Goal: Task Accomplishment & Management: Use online tool/utility

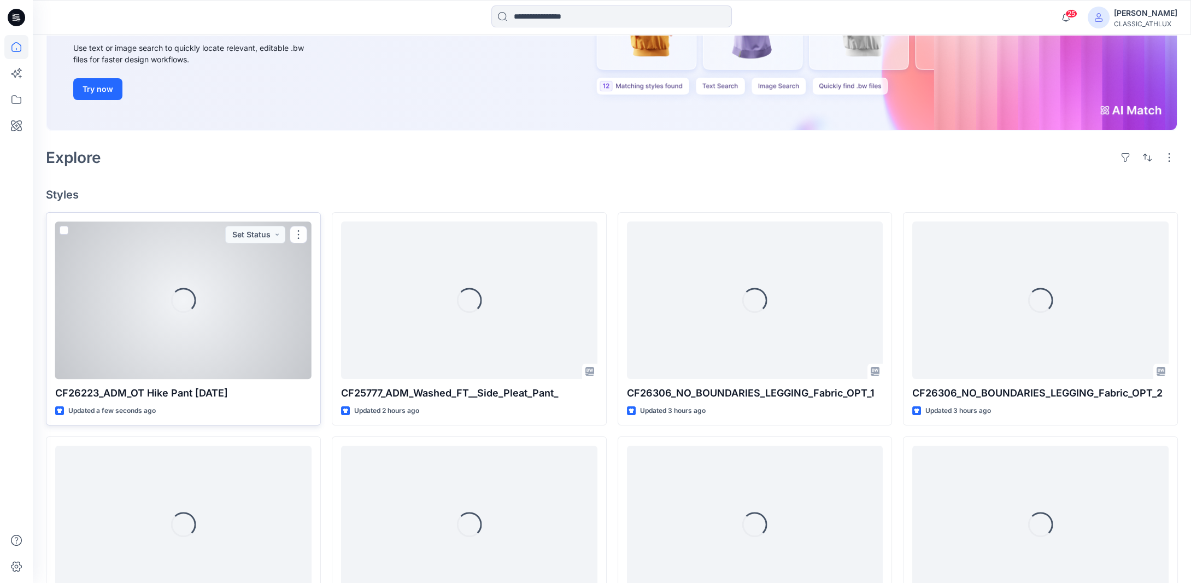
scroll to position [164, 0]
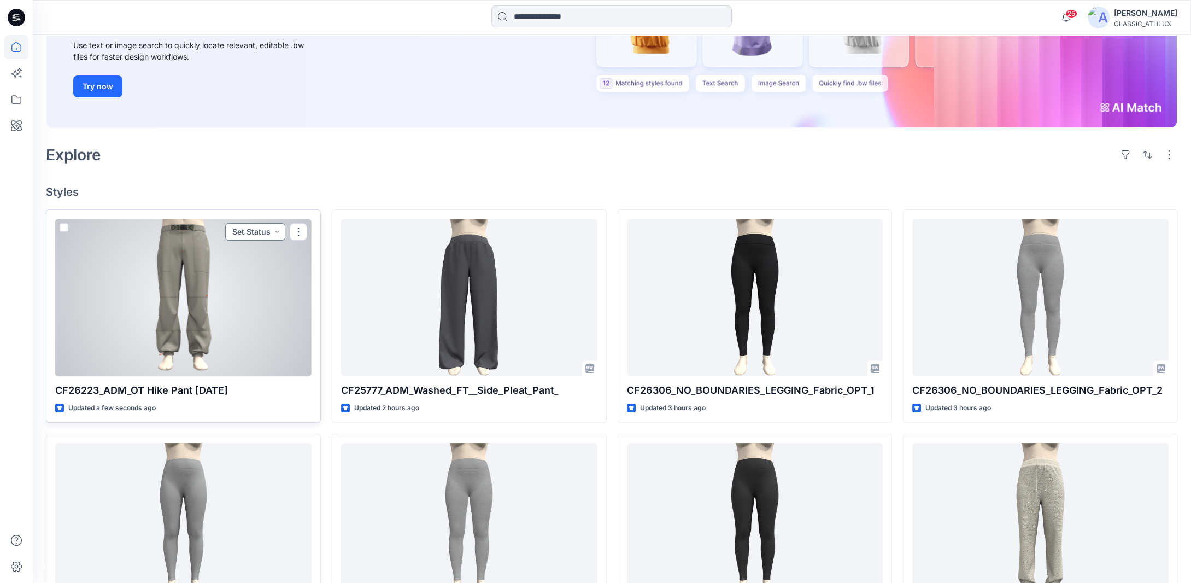
click at [274, 233] on button "Set Status" at bounding box center [255, 231] width 60 height 17
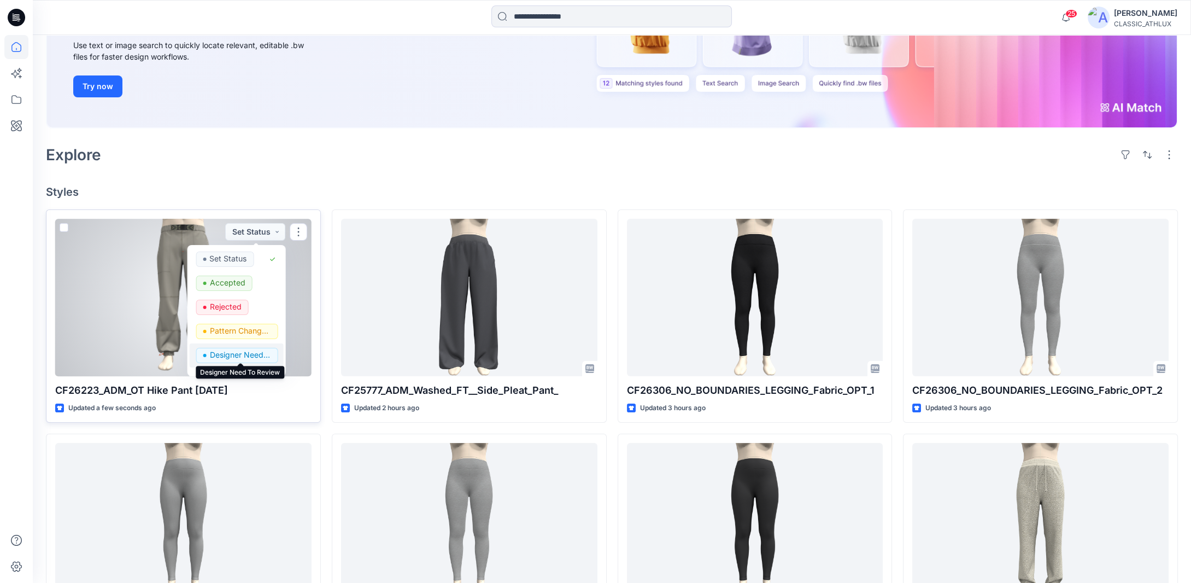
click at [240, 353] on p "Designer Need To Review" at bounding box center [239, 355] width 61 height 14
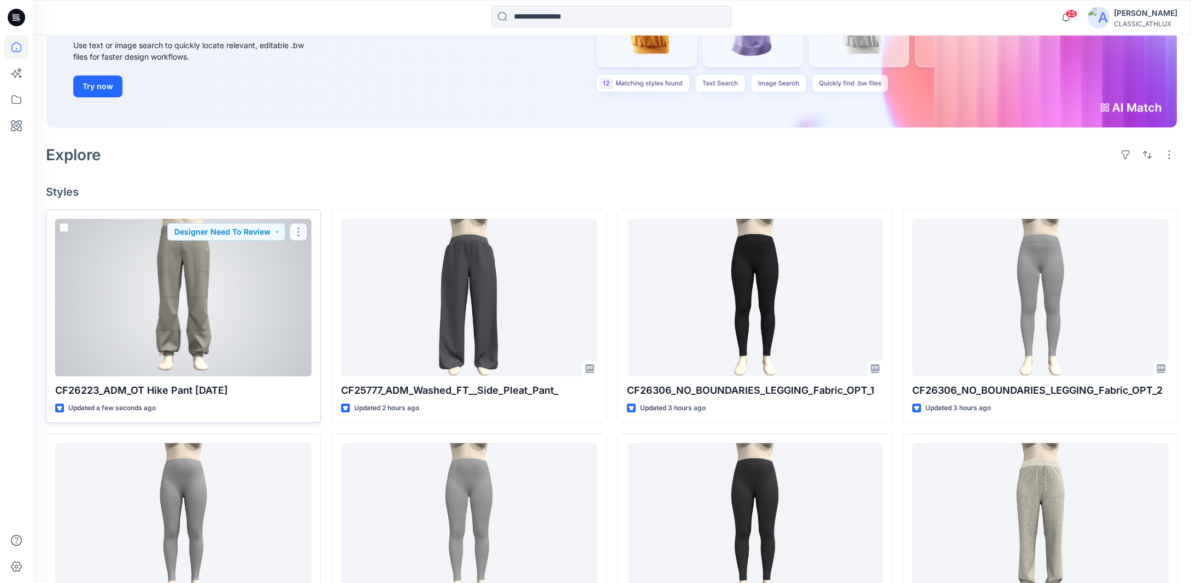
click at [301, 231] on button "button" at bounding box center [298, 231] width 17 height 17
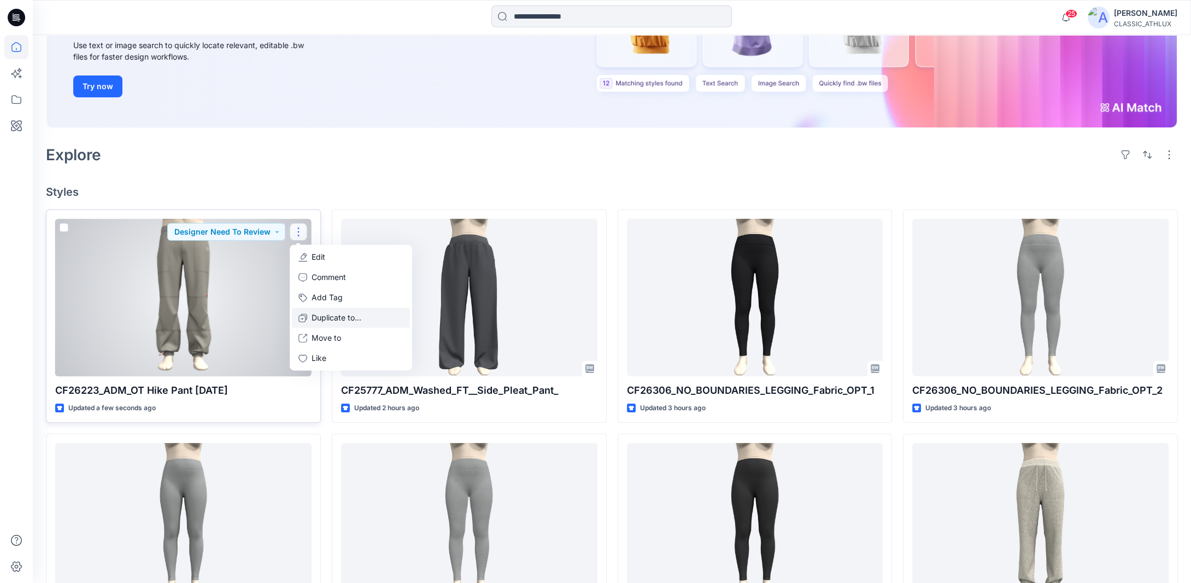
click at [329, 316] on p "Duplicate to..." at bounding box center [337, 317] width 50 height 11
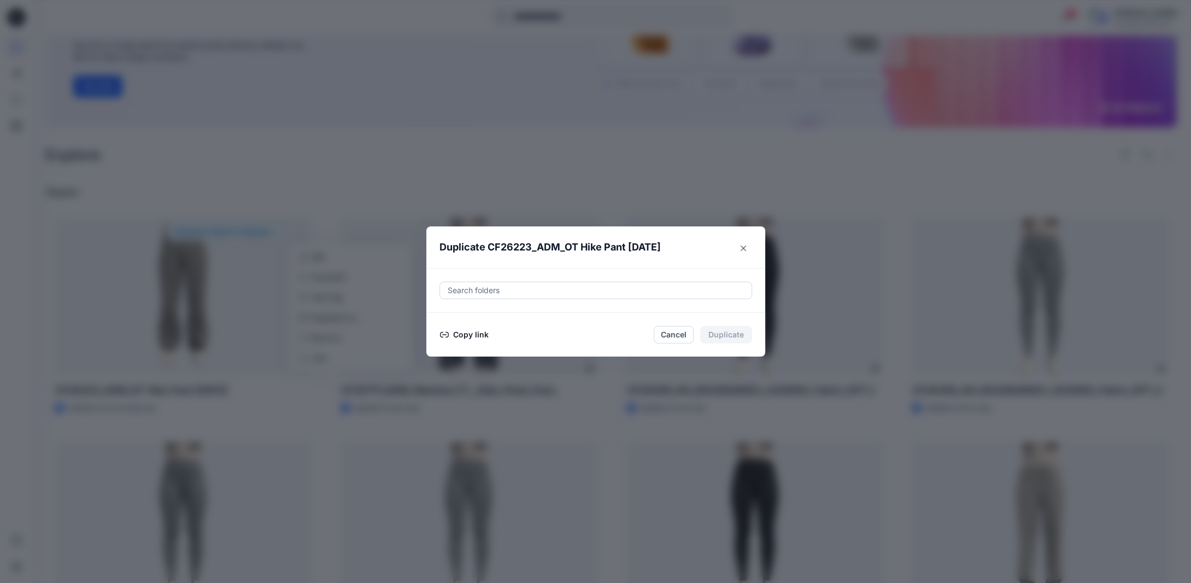
click at [481, 333] on button "Copy link" at bounding box center [465, 334] width 50 height 13
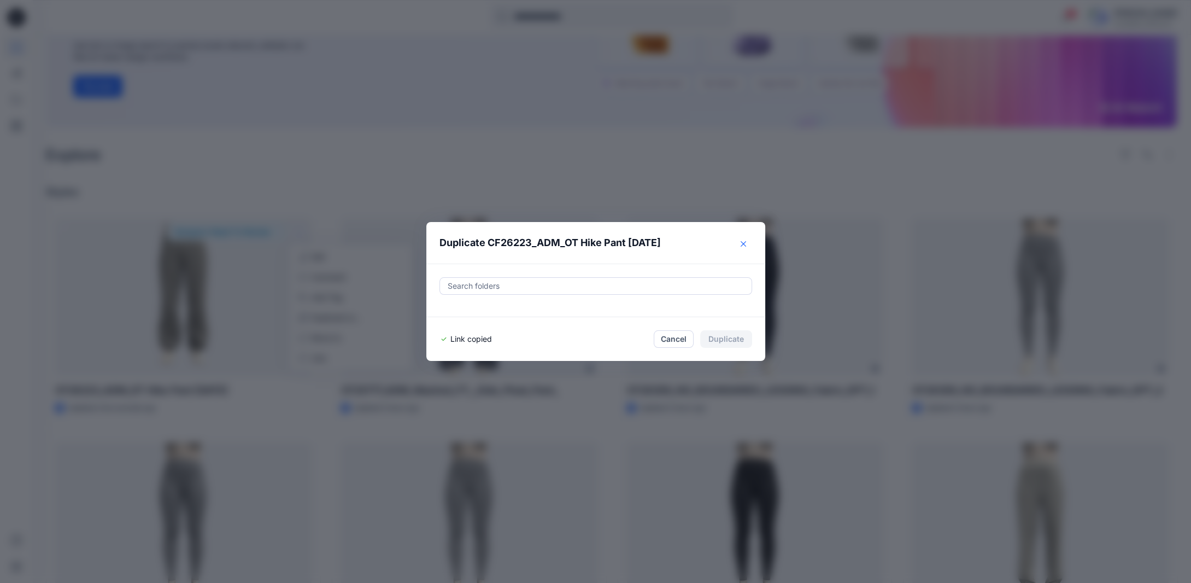
click at [746, 245] on icon "Close" at bounding box center [743, 243] width 5 height 5
